Goal: Transaction & Acquisition: Purchase product/service

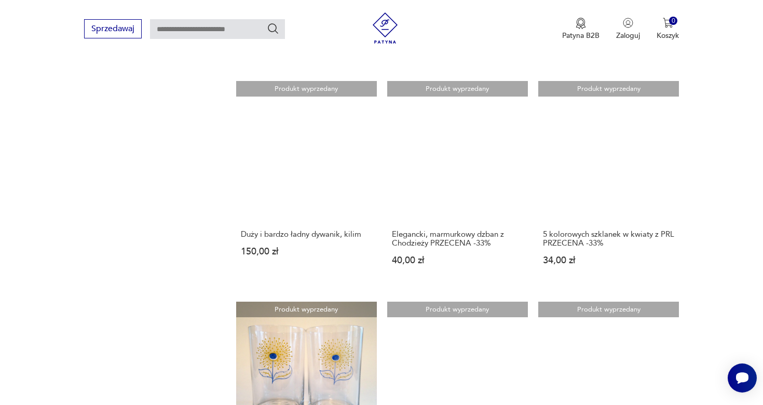
scroll to position [1009, 0]
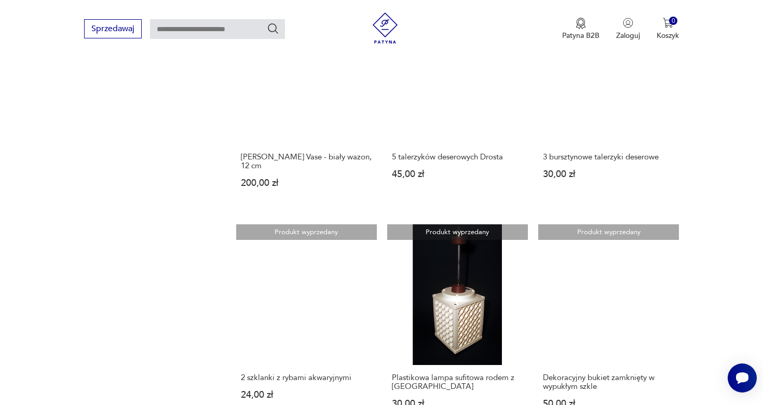
scroll to position [853, 0]
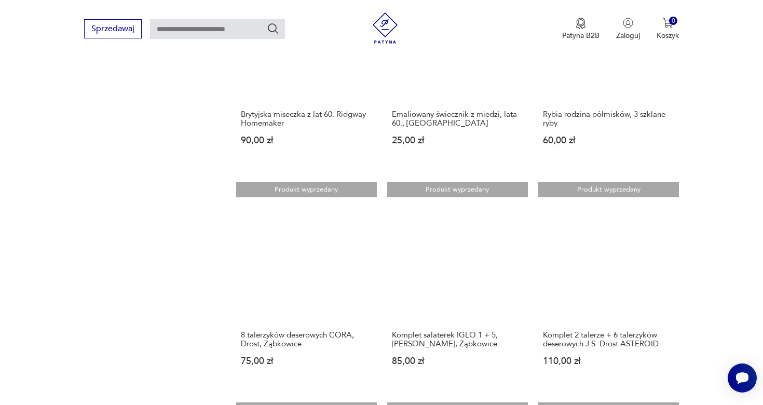
scroll to position [925, 0]
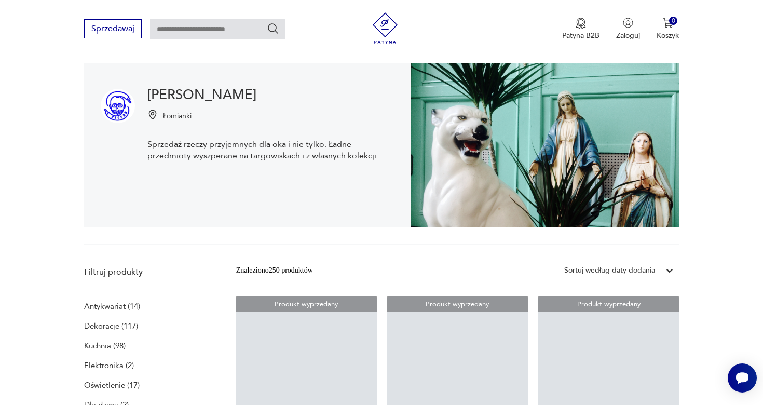
scroll to position [98, 0]
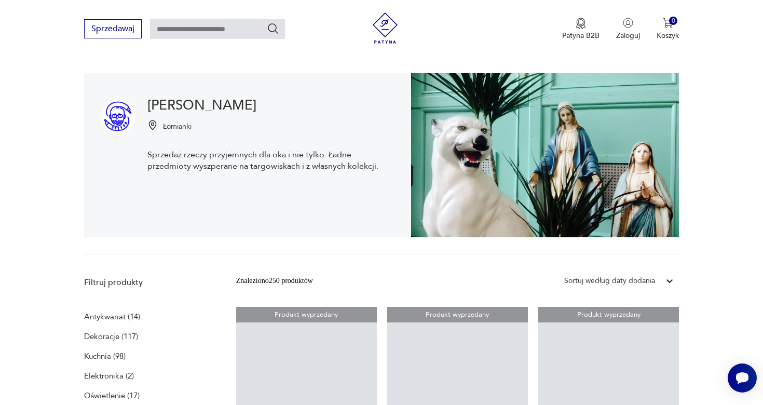
click at [202, 31] on input "text" at bounding box center [217, 29] width 135 height 20
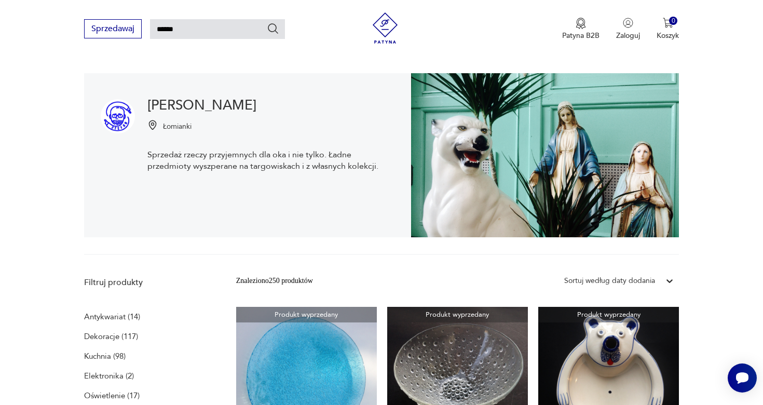
type input "******"
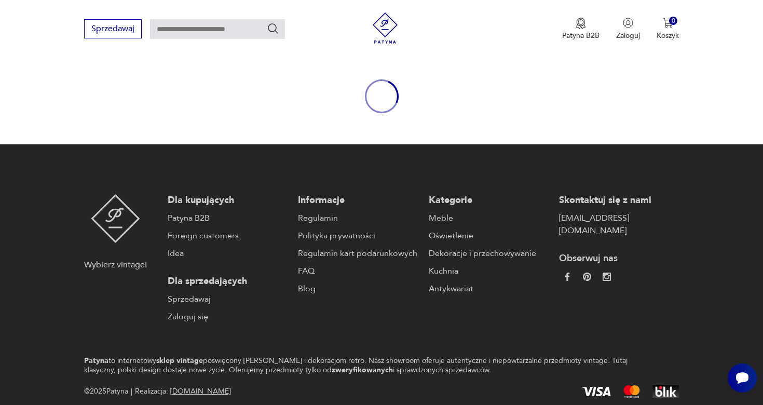
type input "******"
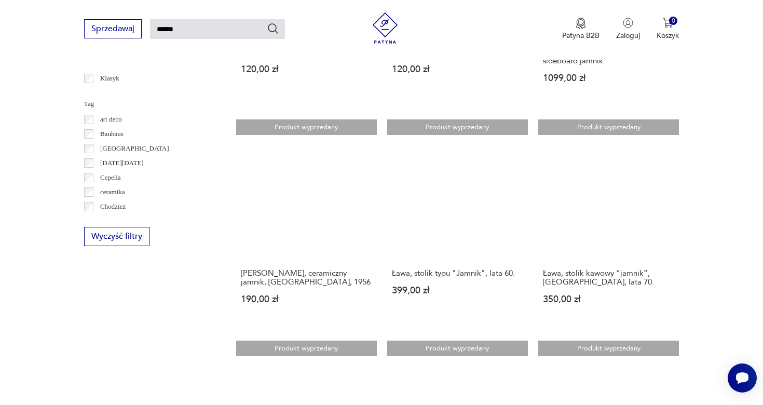
scroll to position [555, 0]
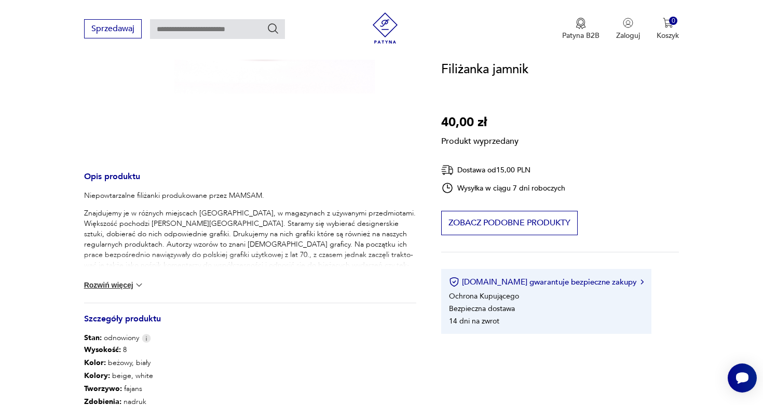
scroll to position [281, 0]
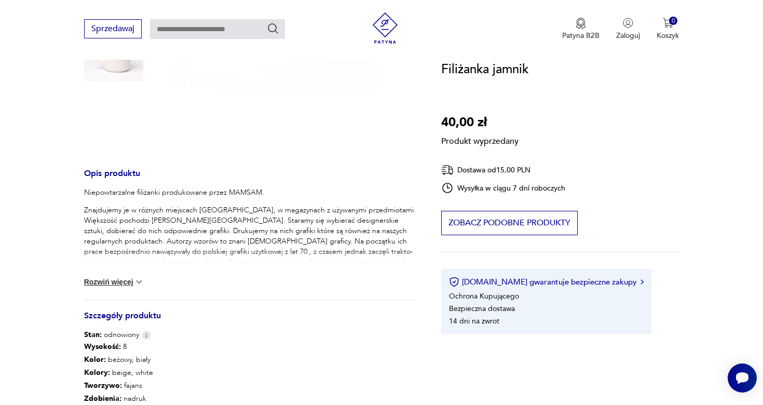
click at [131, 284] on button "Rozwiń więcej" at bounding box center [114, 282] width 60 height 10
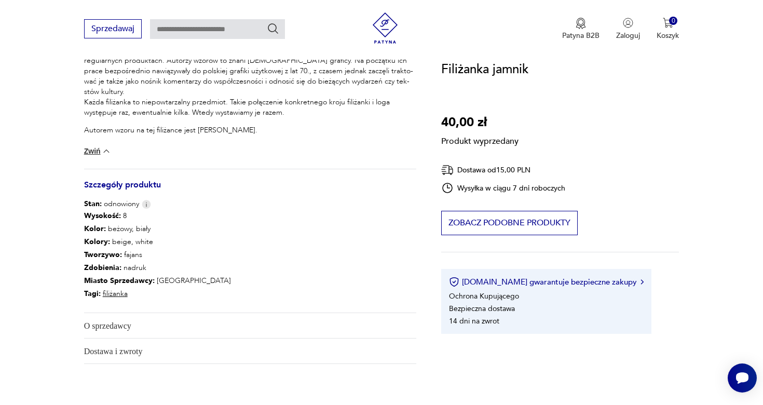
scroll to position [462, 0]
click at [106, 323] on span "O sprzedawcy" at bounding box center [243, 324] width 318 height 25
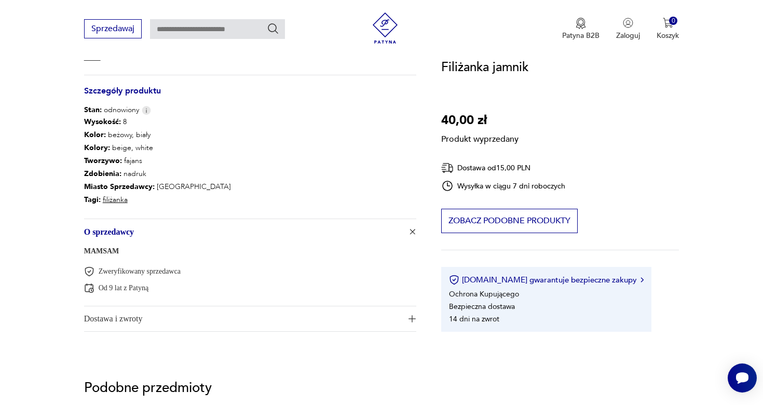
click at [99, 248] on link "MAMSAM" at bounding box center [101, 251] width 35 height 8
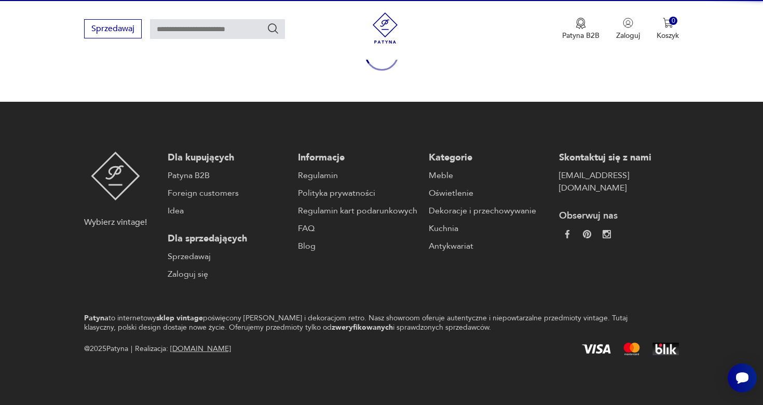
click at [99, 248] on div "Wybierz vintage!" at bounding box center [115, 216] width 63 height 129
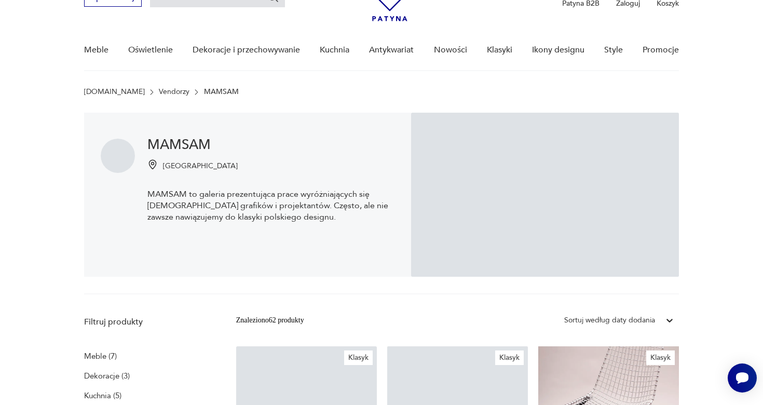
scroll to position [58, 0]
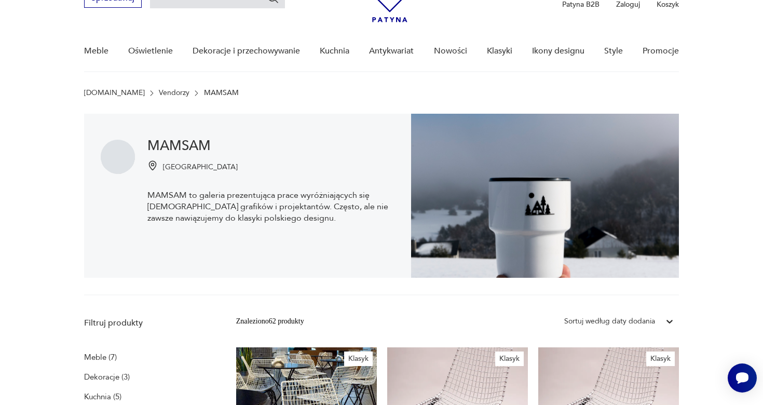
click at [173, 169] on p "[GEOGRAPHIC_DATA]" at bounding box center [200, 167] width 75 height 10
click at [150, 160] on img at bounding box center [152, 165] width 10 height 10
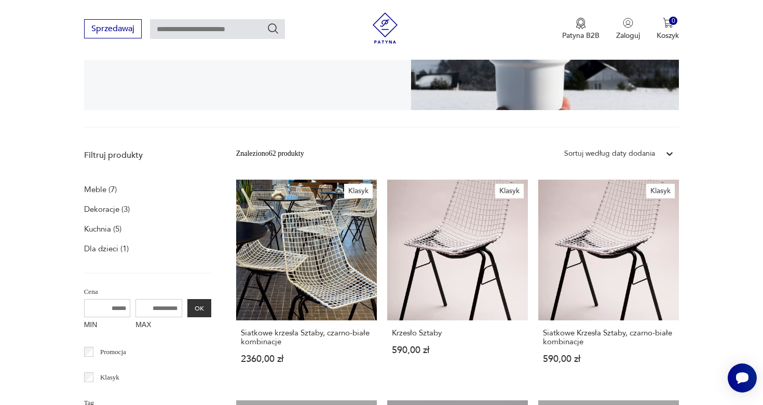
scroll to position [246, 0]
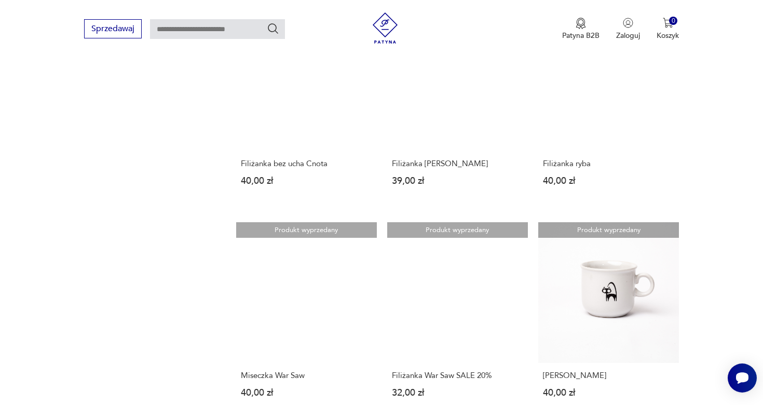
scroll to position [830, 0]
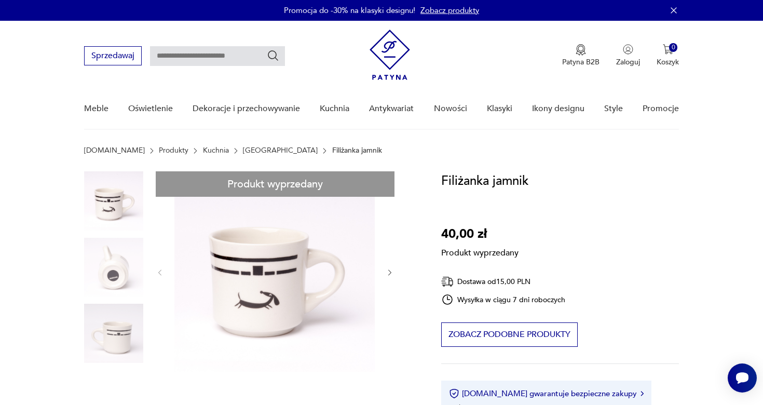
type input "******"
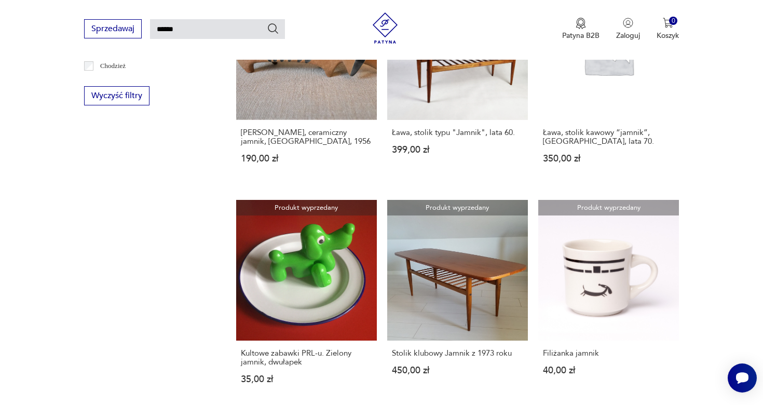
scroll to position [704, 0]
